Goal: Information Seeking & Learning: Learn about a topic

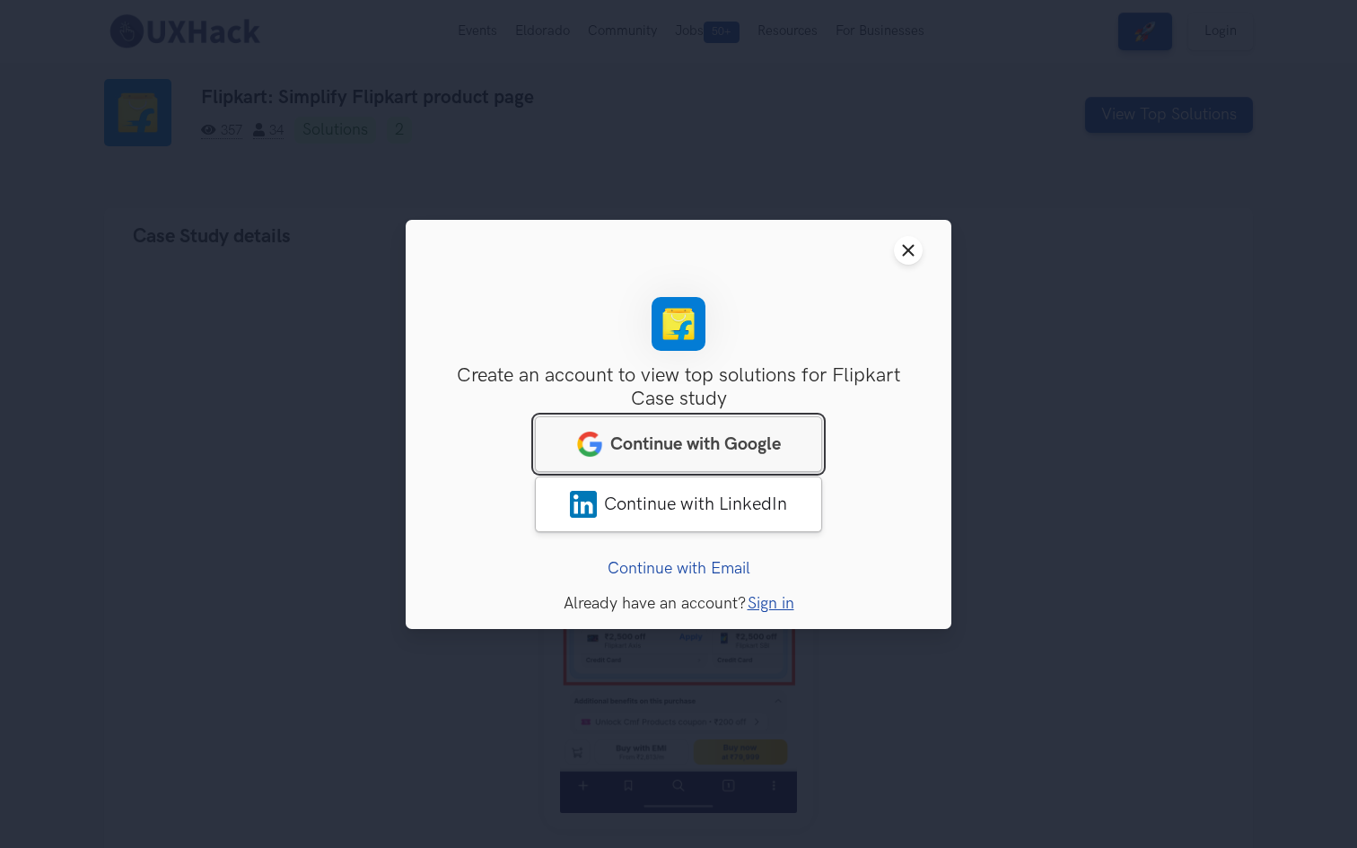
click at [668, 445] on span "Continue with Google" at bounding box center [695, 443] width 170 height 22
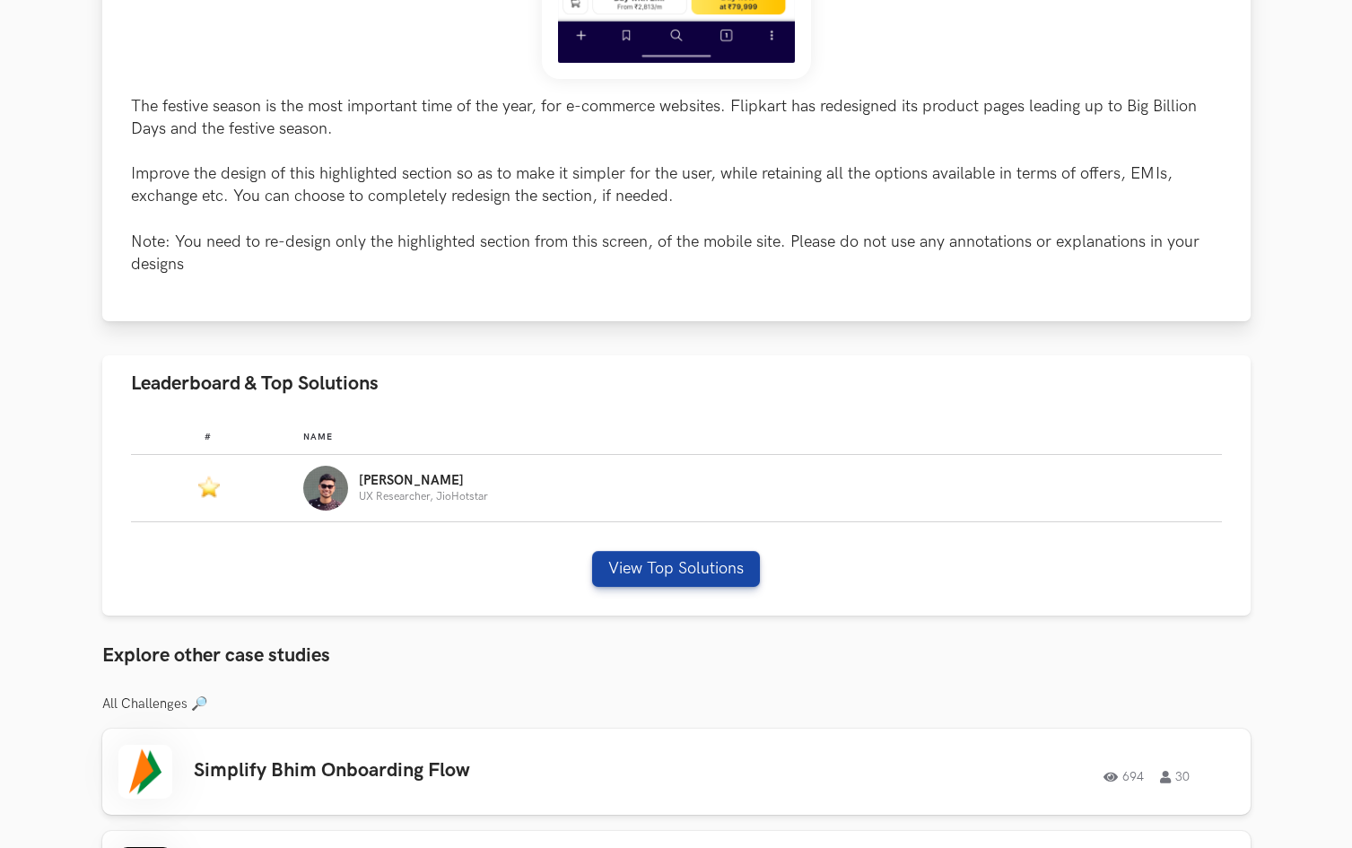
scroll to position [751, 0]
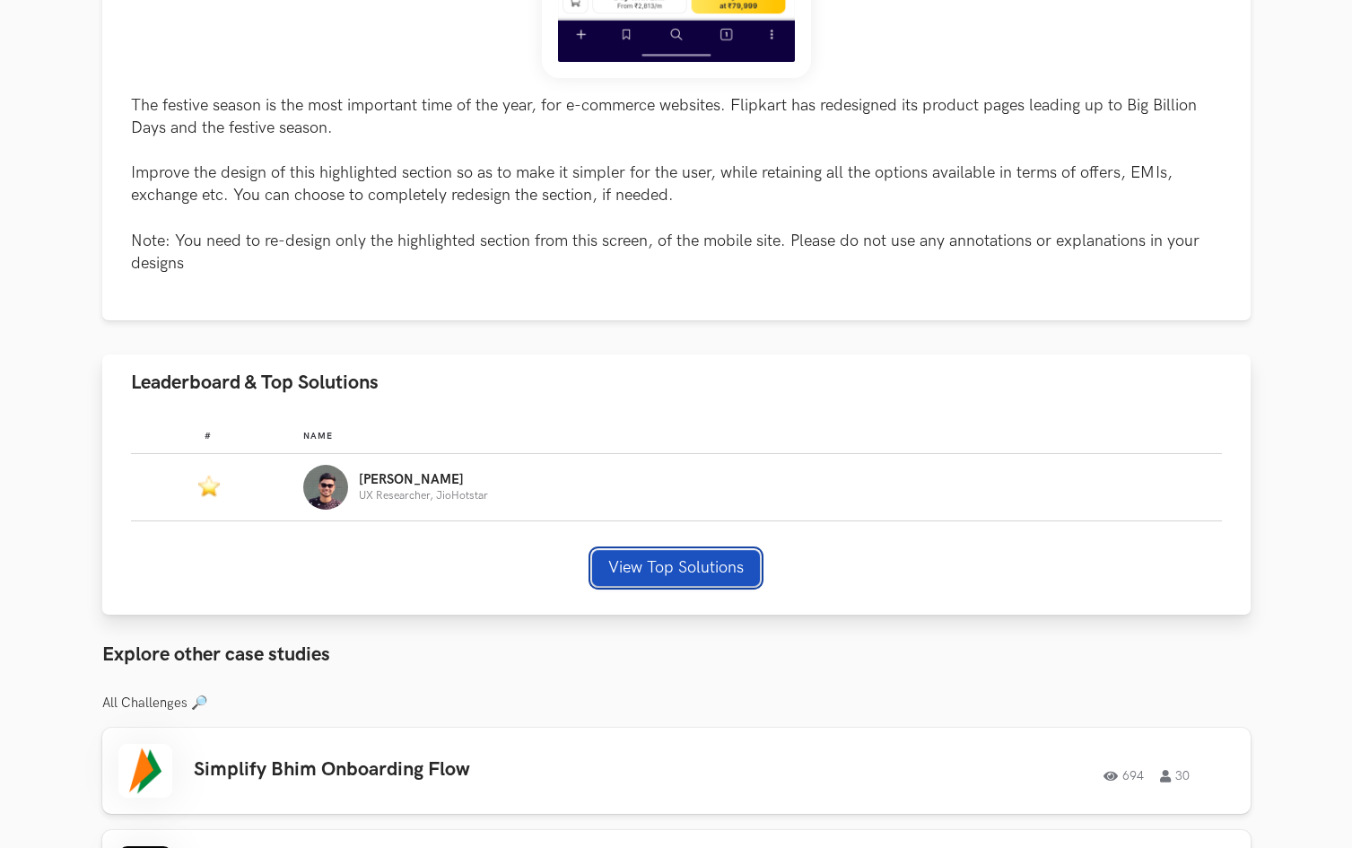
click at [734, 560] on button "View Top Solutions" at bounding box center [676, 568] width 168 height 36
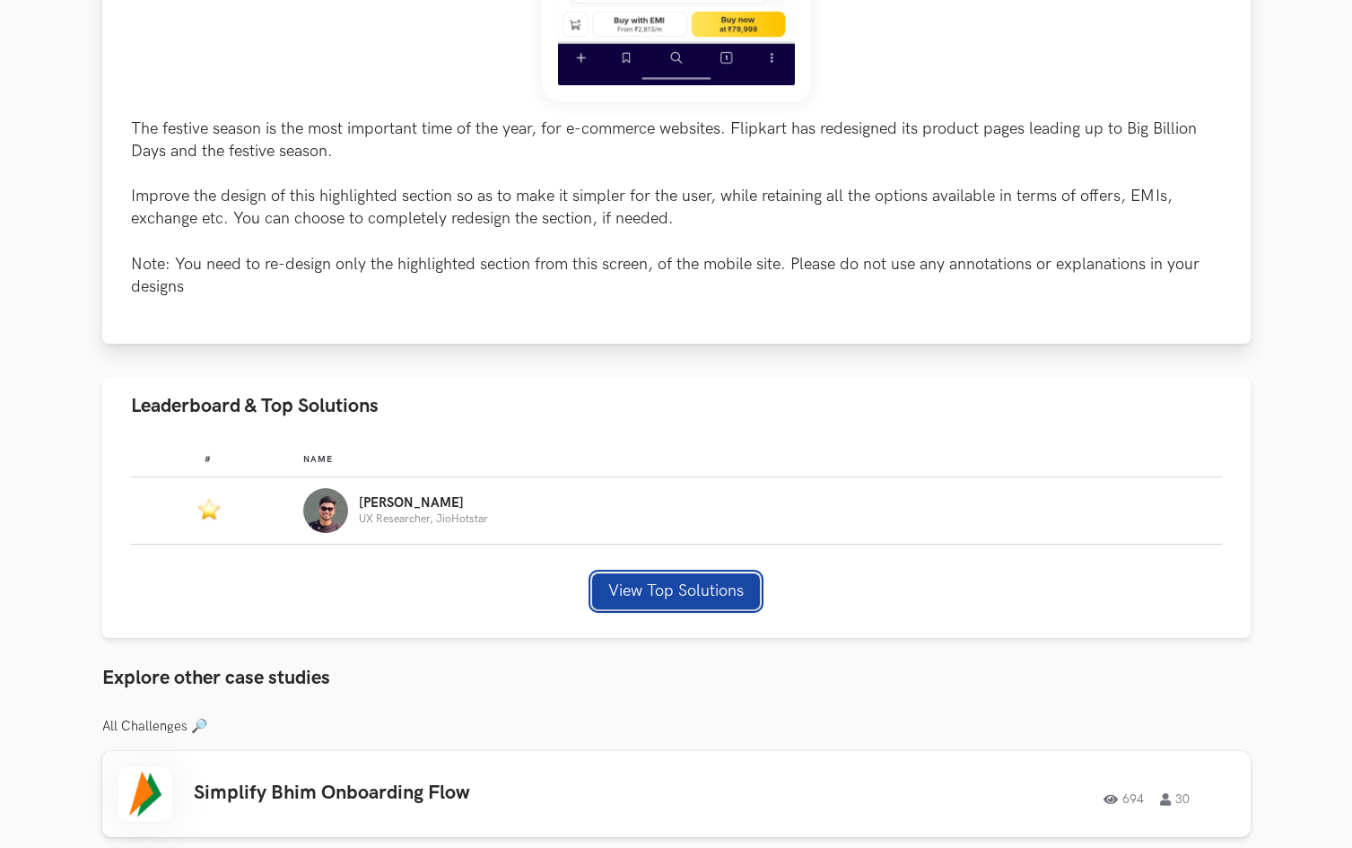
scroll to position [749, 0]
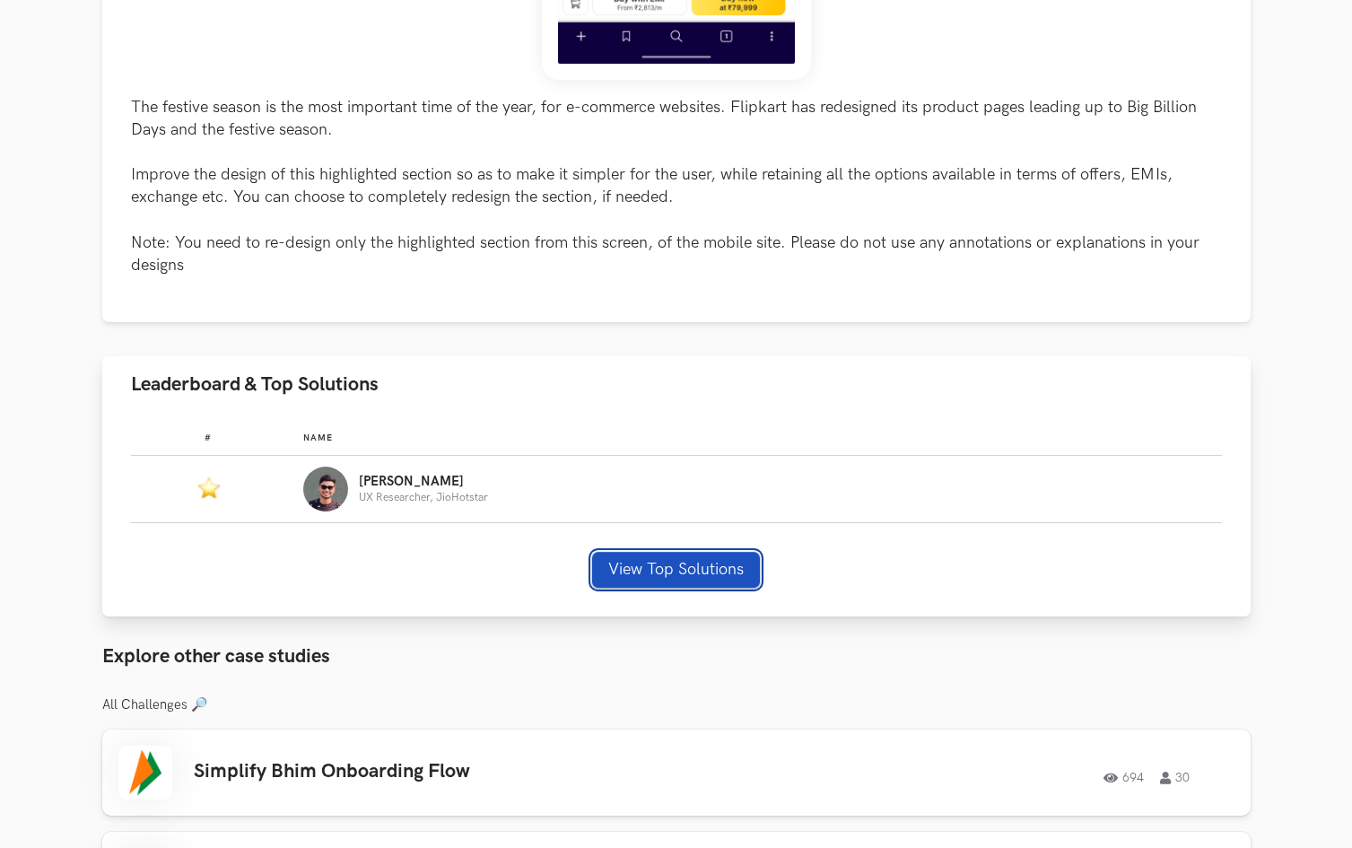
click at [666, 558] on button "View Top Solutions" at bounding box center [676, 570] width 168 height 36
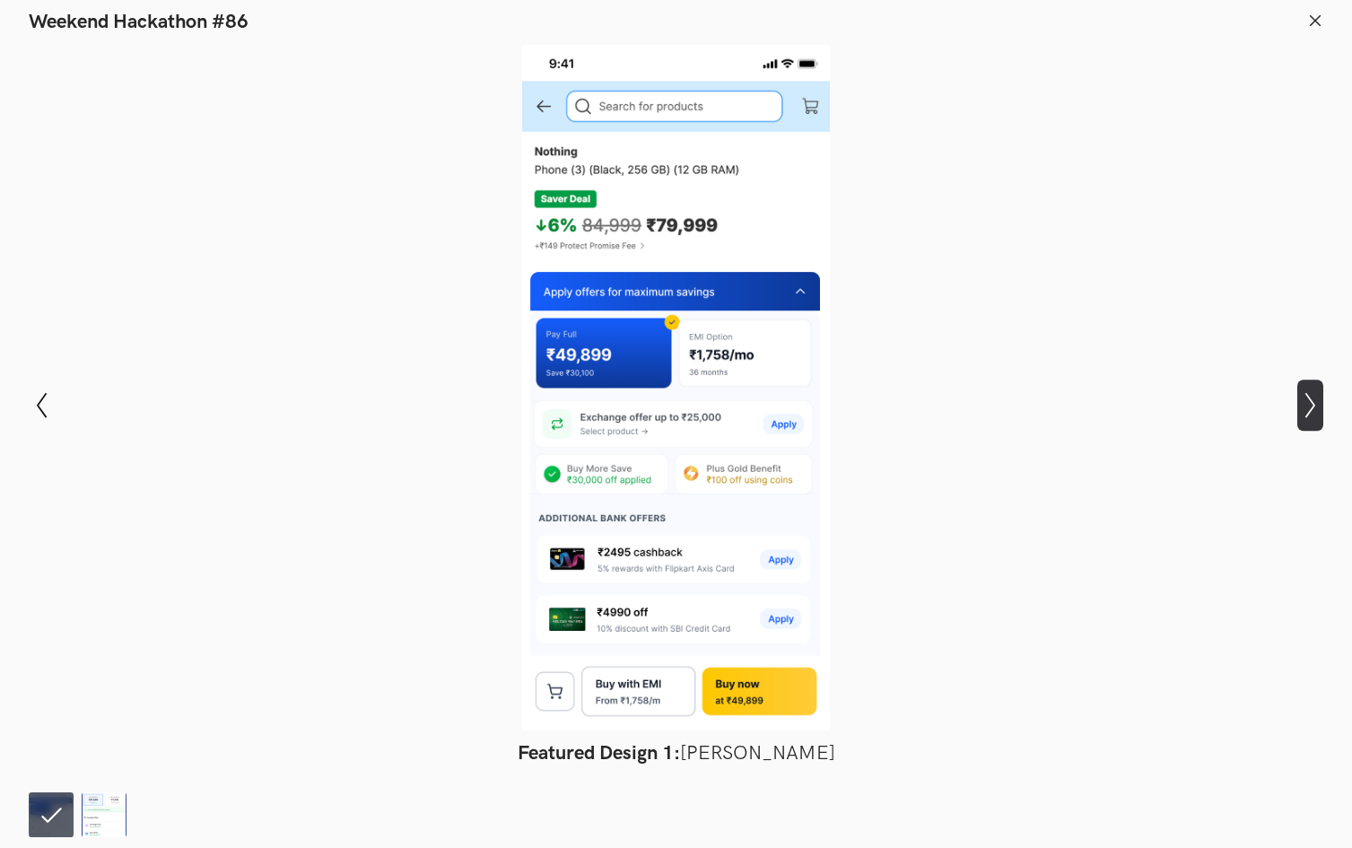
click at [1311, 404] on icon "Show next slide" at bounding box center [1310, 405] width 26 height 26
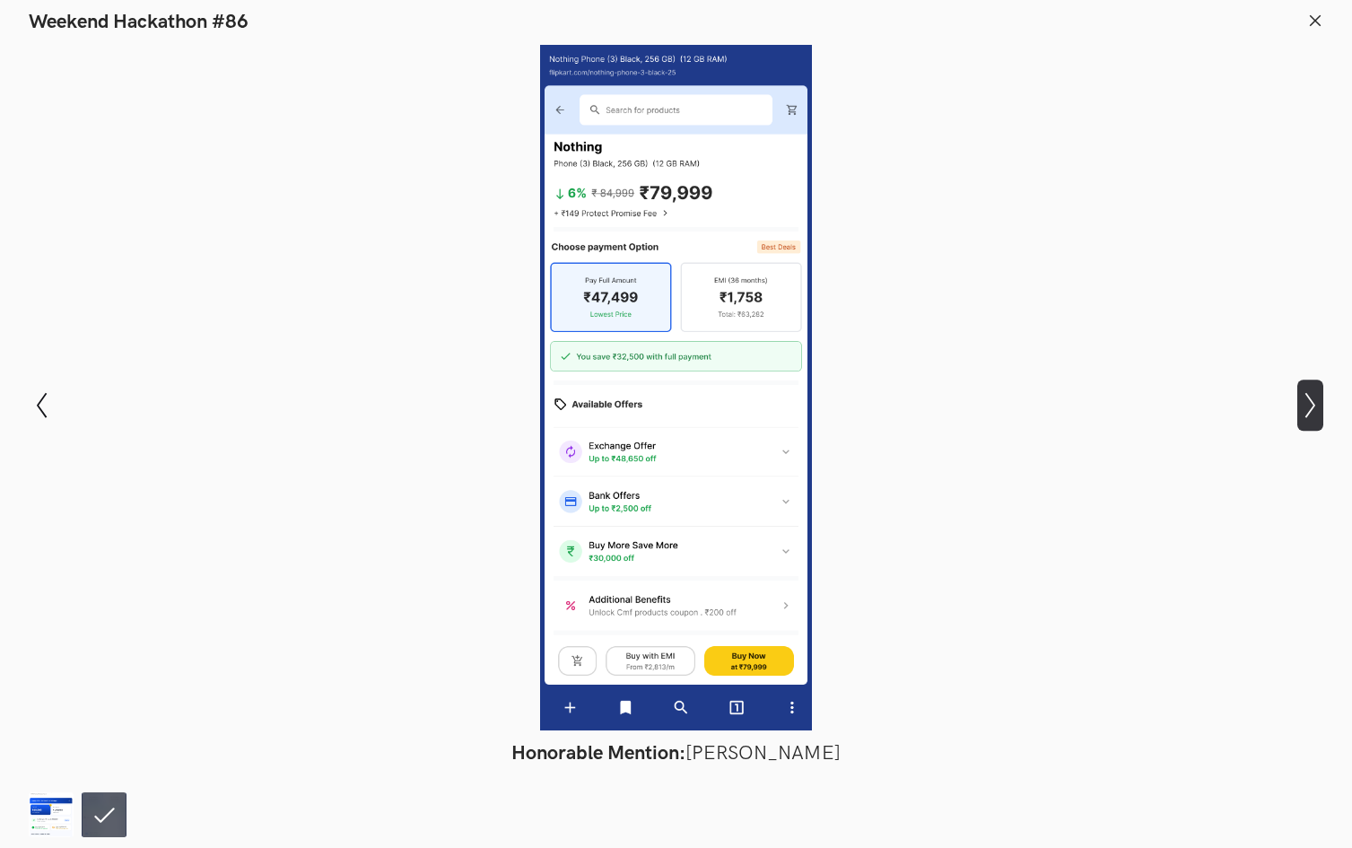
click at [1311, 404] on icon "Show next slide" at bounding box center [1310, 405] width 26 height 26
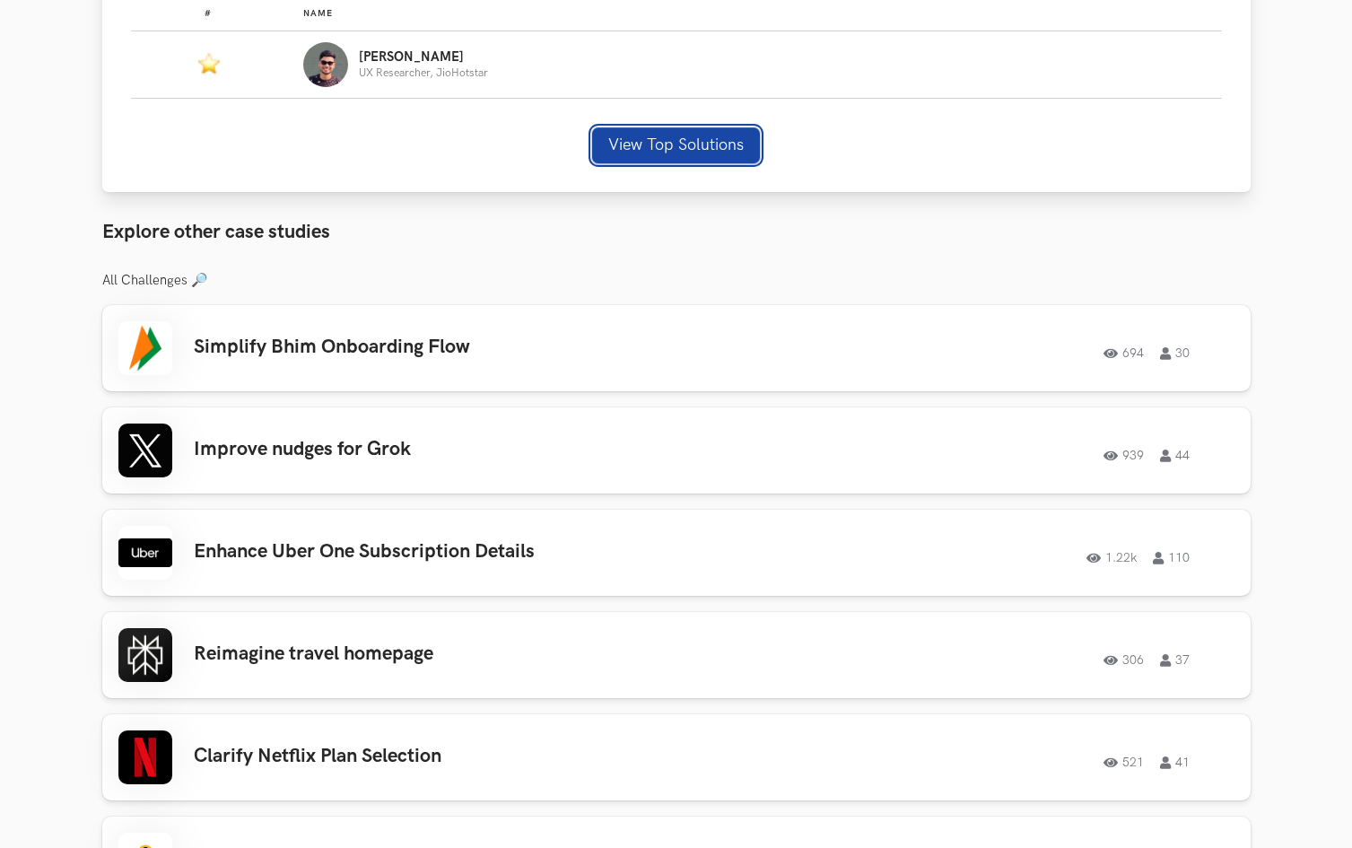
scroll to position [1192, 0]
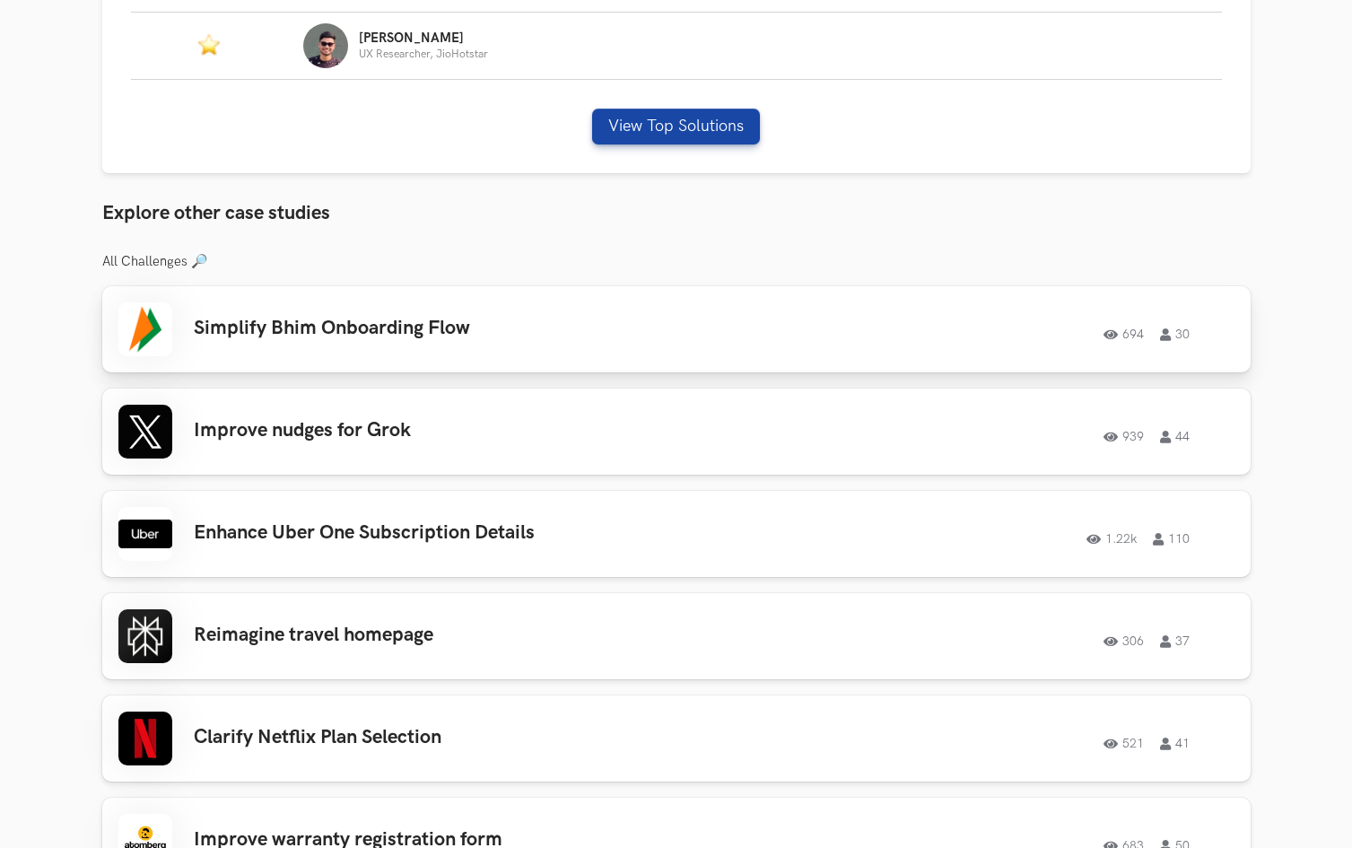
click at [1033, 333] on div "694 30" at bounding box center [991, 329] width 488 height 23
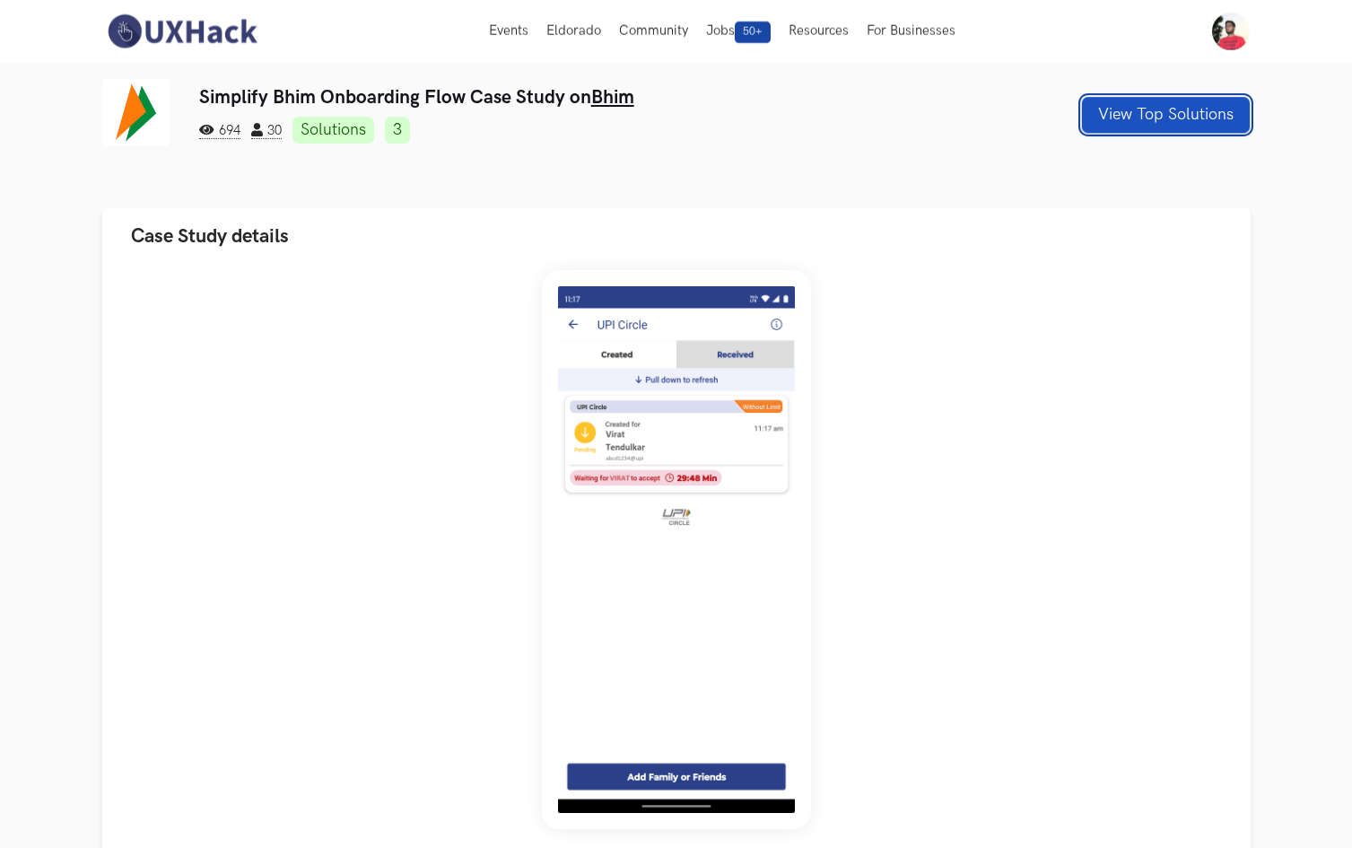
click at [1122, 123] on button "View Top Solutions" at bounding box center [1166, 115] width 168 height 36
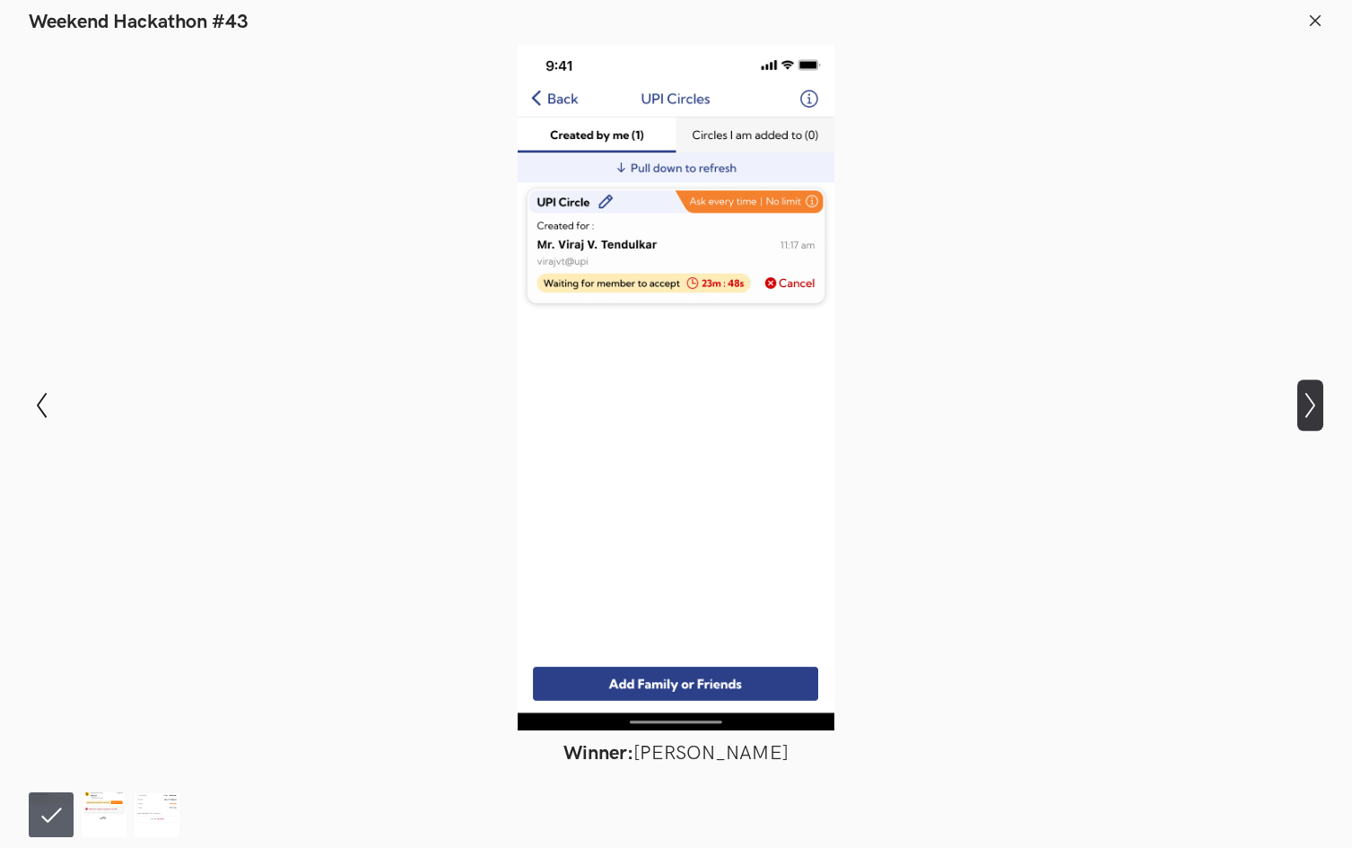
click at [1307, 407] on icon "Show next slide" at bounding box center [1310, 405] width 26 height 26
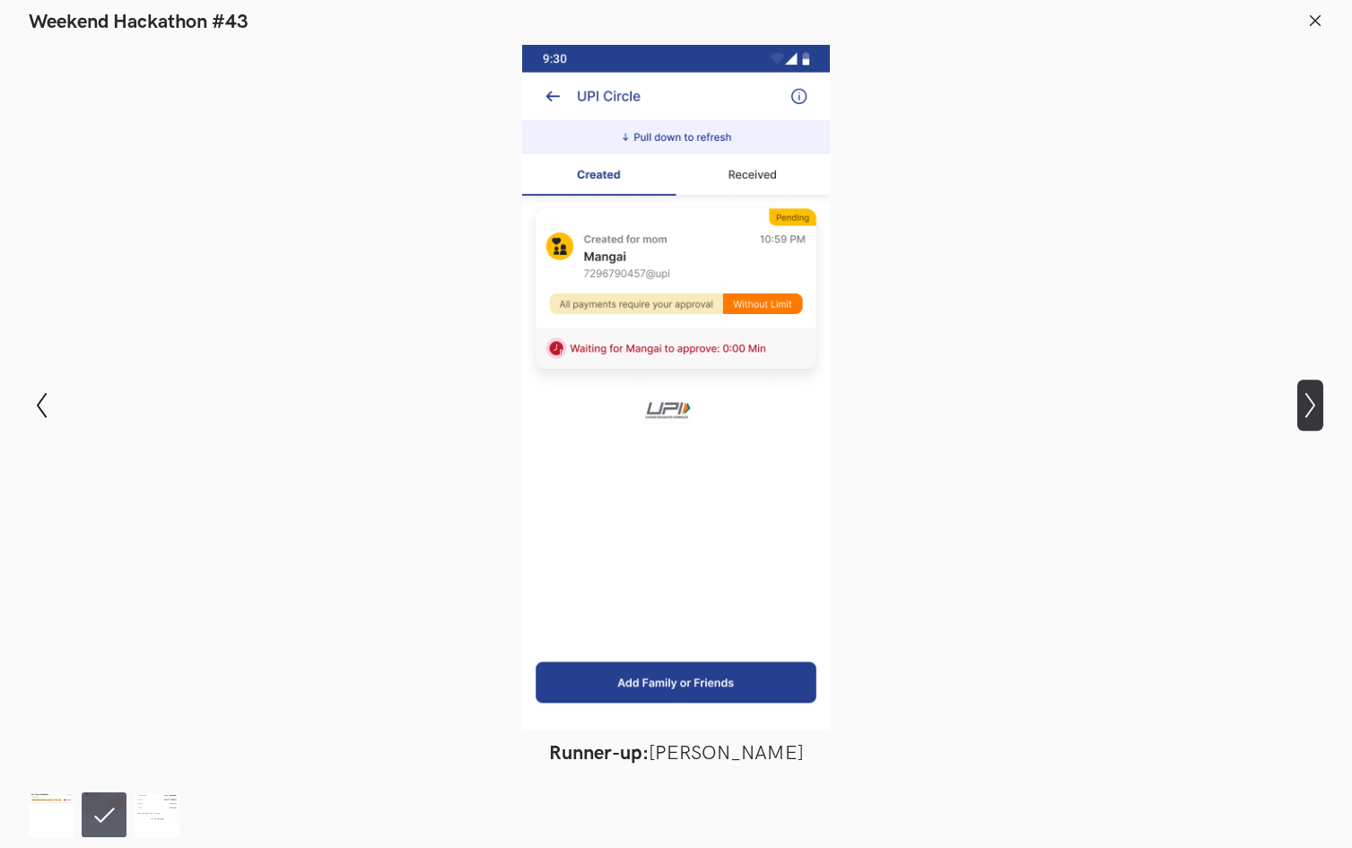
click at [1307, 407] on icon "Show next slide" at bounding box center [1310, 405] width 26 height 26
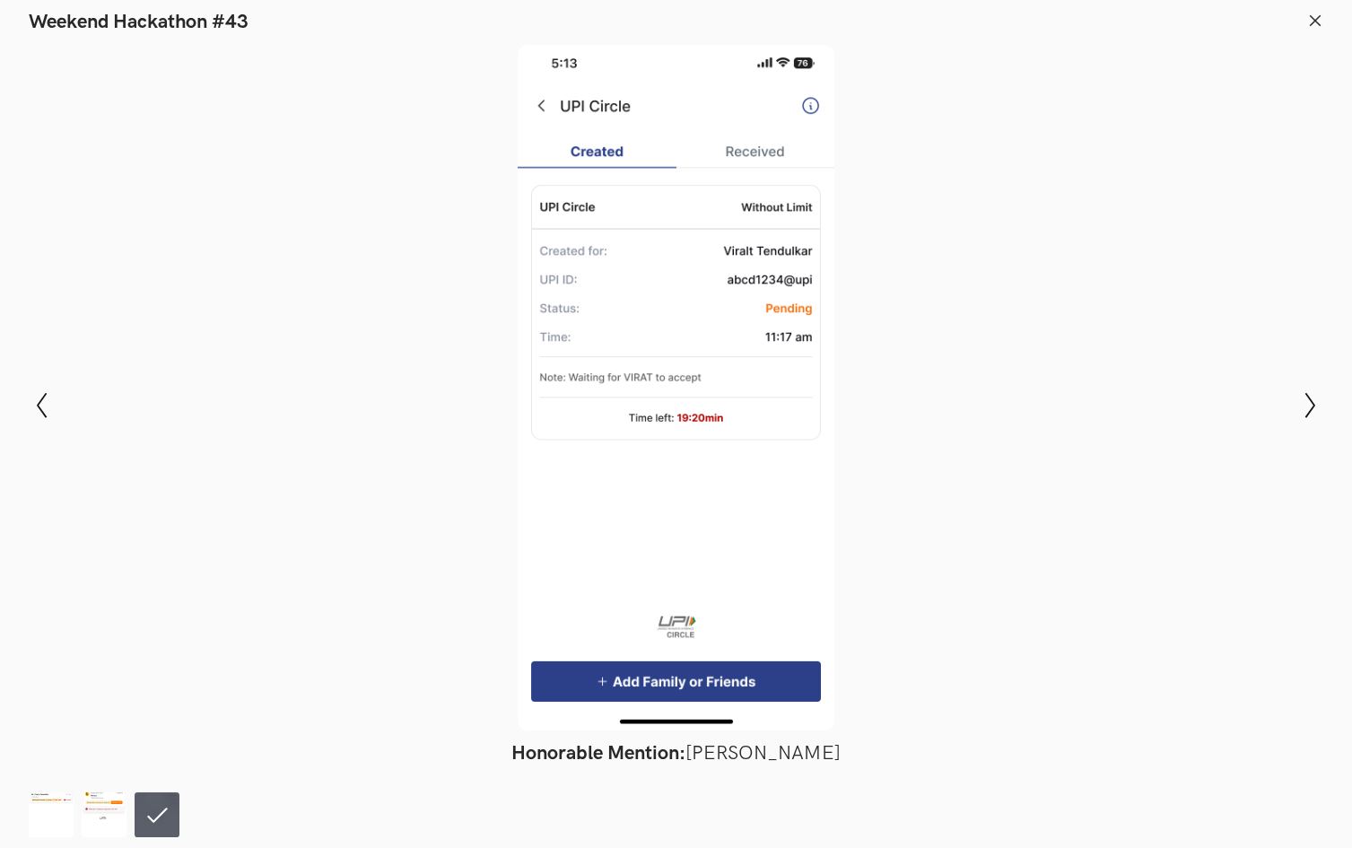
click at [1311, 15] on line at bounding box center [1316, 20] width 10 height 10
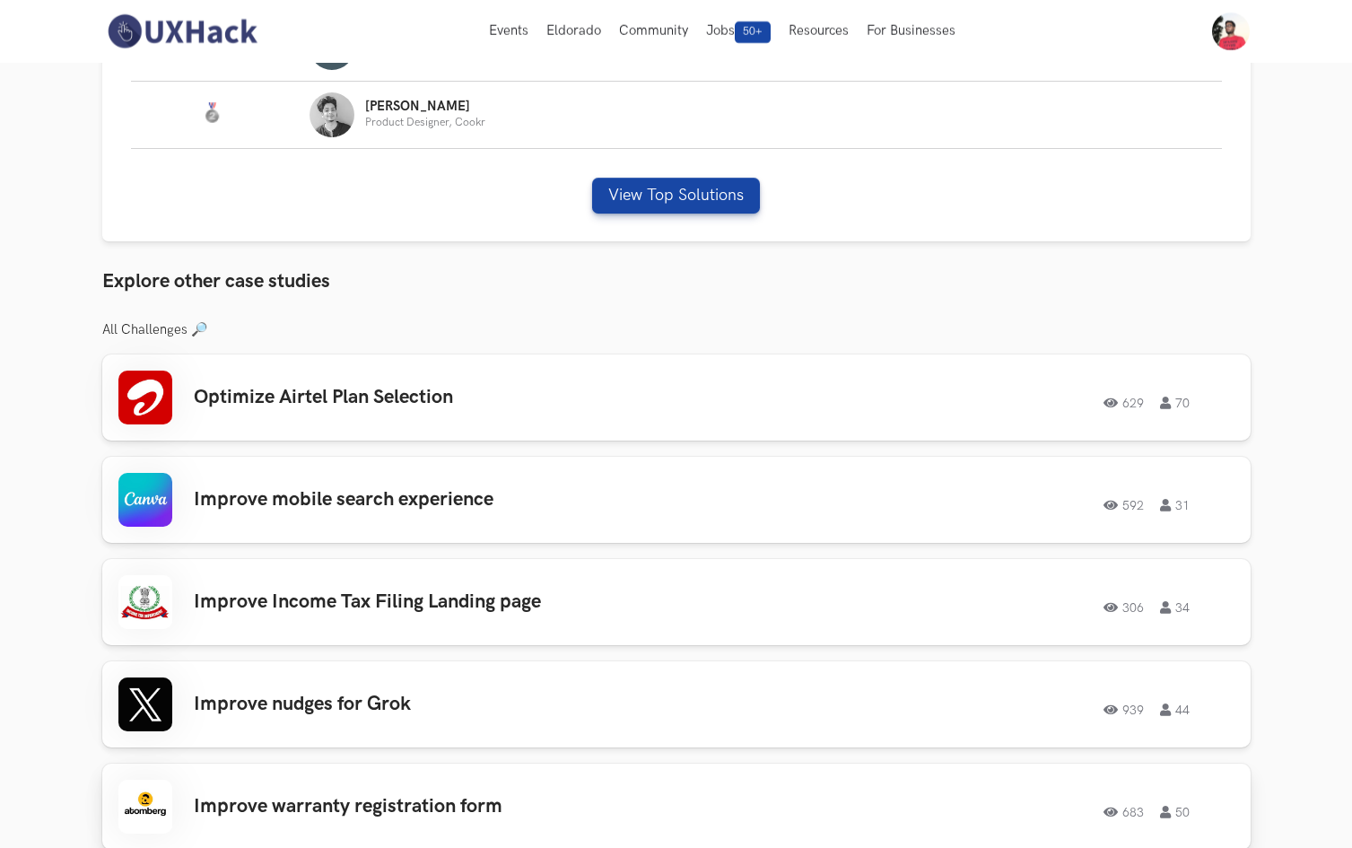
scroll to position [1141, 0]
